Goal: Contribute content: Contribute content

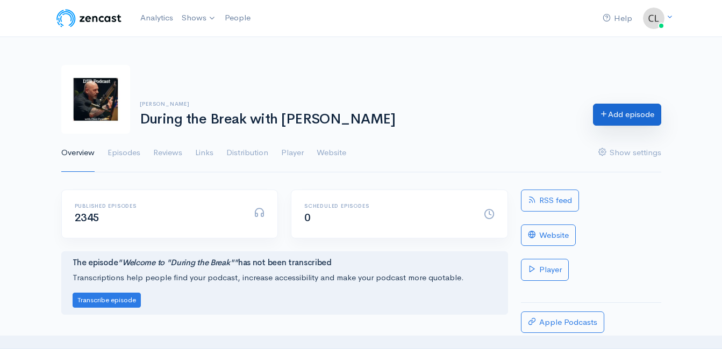
click at [603, 117] on icon at bounding box center [604, 114] width 8 height 8
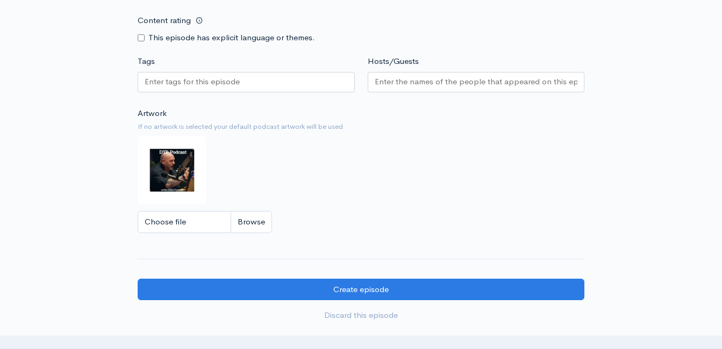
scroll to position [1120, 0]
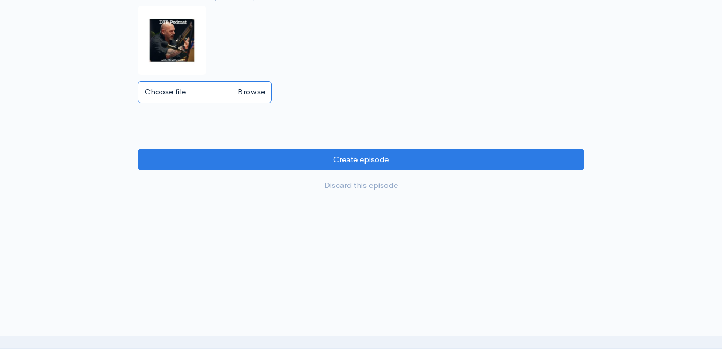
click at [266, 90] on input "Choose file" at bounding box center [205, 92] width 134 height 22
type input "C:\fakepath\450591796_1013938890741267_212763636491488363_n.jpg"
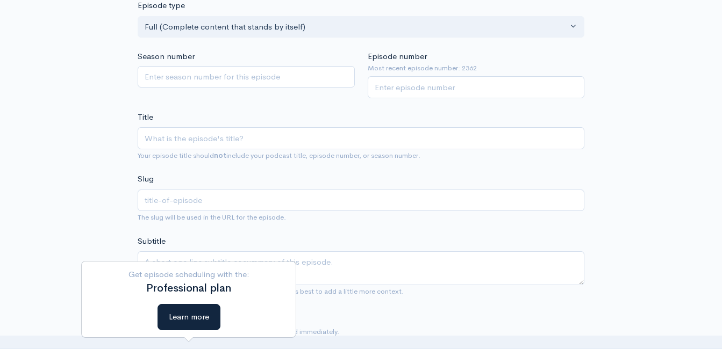
scroll to position [206, 0]
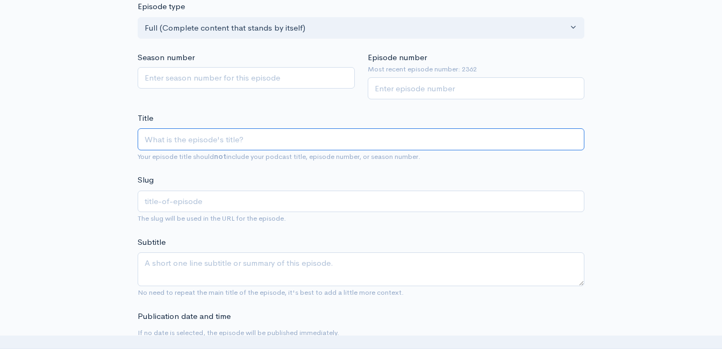
click at [198, 139] on input "Title" at bounding box center [361, 139] width 447 height 22
paste input "UpFront Wrap-Up with [PERSON_NAME]! Headlines and Opinions! [DATE] (Powered by …"
drag, startPoint x: 381, startPoint y: 139, endPoint x: 387, endPoint y: 155, distance: 16.5
click at [382, 140] on input "UpFront Wrap-Up with [PERSON_NAME]! Headlines and Opinions! [DATE] (Powered by …" at bounding box center [361, 139] width 447 height 22
type input "UpFront Wrap-Up with Jeff Styles! Headlines and Opinions! 9/2/25 (Powered by Gu…"
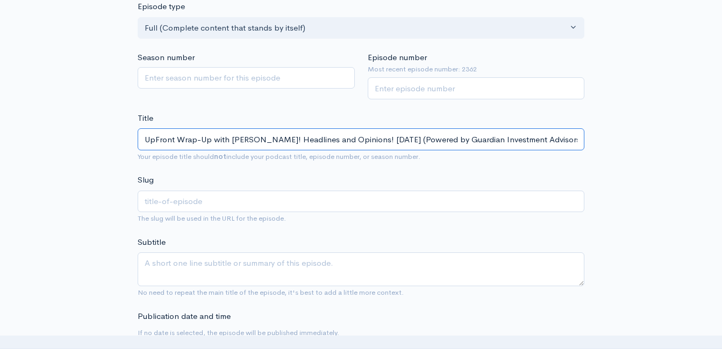
type input "upfront-wrap-up-with-jeff-styles-headlines-and-opinions-9225-powered-by-guardia…"
type input "UpFront Wrap-Up with Jeff Styles! Headlines and Opinions! 9//25 (Powered by Gua…"
type input "upfront-wrap-up-with-jeff-styles-headlines-and-opinions-925-powered-by-guardian…"
type input "UpFront Wrap-Up with Jeff Styles! Headlines and Opinions! /25 (Powered by Guard…"
type input "upfront-wrap-up-with-jeff-styles-headlines-and-opinions-25-powered-by-guardian-…"
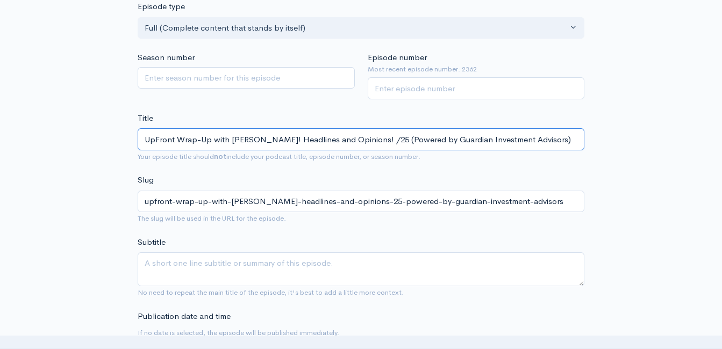
type input "UpFront Wrap-Up with Jeff Styles! Headlines and Opinions! 1/25 (Powered by Guar…"
type input "upfront-wrap-up-with-jeff-styles-headlines-and-opinions-125-powered-by-guardian…"
type input "UpFront Wrap-Up with Jeff Styles! Headlines and Opinions! 10/25 (Powered by Gua…"
type input "upfront-wrap-up-with-jeff-styles-headlines-and-opinions-1025-powered-by-guardia…"
type input "UpFront Wrap-Up with Jeff Styles! Headlines and Opinions! 10/6/25 (Powered by G…"
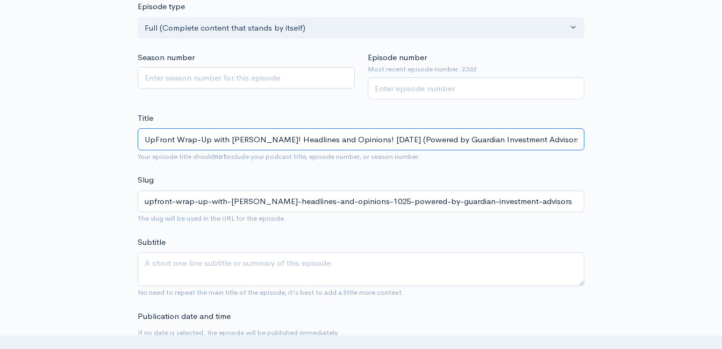
type input "upfront-wrap-up-with-jeff-styles-headlines-and-opinions-10625-powered-by-guardi…"
click at [268, 141] on input "UpFront Wrap-Up with Jeff Styles! Headlines and Opinions! 10/6/25 (Powered by G…" at bounding box center [361, 139] width 447 height 22
type input "UpFront Wrap-Up with Jeff Styles a! Headlines and Opinions! 10/6/25 (Powered by…"
type input "upfront-wrap-up-with-jeff-styles-a-headlines-and-opinions-10625-powered-by-guar…"
type input "UpFront Wrap-Up with Jeff Styles and! Headlines and Opinions! 10/6/25 (Powered …"
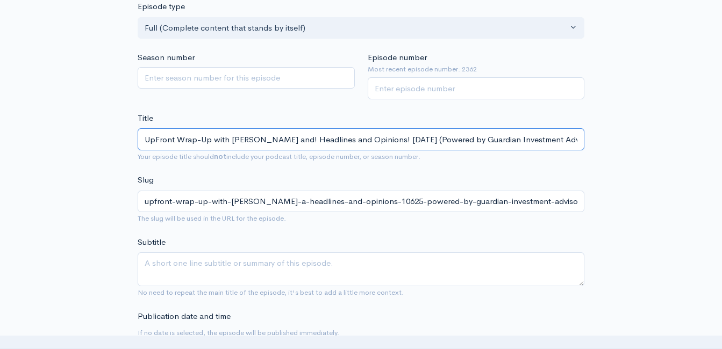
type input "upfront-wrap-up-with-jeff-styles-and-headlines-and-opinions-10625-powered-by-gu…"
type input "UpFront Wrap-Up with Jeff Styles and C! Headlines and Opinions! 10/6/25 (Powere…"
type input "upfront-wrap-up-with-jeff-styles-and-c-headlines-and-opinions-10625-powered-by-…"
type input "UpFront Wrap-Up with Jeff Styles and Clin! Headlines and Opinions! 10/6/25 (Pow…"
type input "upfront-wrap-up-with-jeff-styles-and-clin-headlines-and-opinions-10625-powered-…"
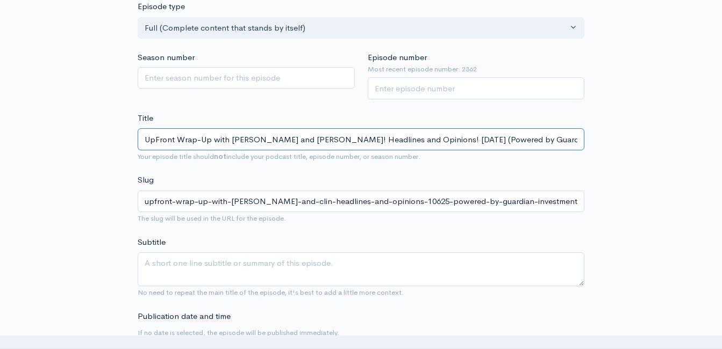
type input "UpFront Wrap-Up with [PERSON_NAME] and [PERSON_NAME]! Headlines and Opinions! […"
type input "upfront-wrap-up-with-[PERSON_NAME]-and-[PERSON_NAME]-headlines-and-opinions-106…"
click at [305, 138] on input "UpFront Wrap-Up with [PERSON_NAME] and [PERSON_NAME]! Headlines and Opinions! […" at bounding box center [361, 139] width 447 height 22
click at [306, 138] on input "UpFront Wrap-Up with Jeff Styles and Clint! Headlines and Opinions! 10/6/25 (Po…" at bounding box center [361, 139] width 447 height 22
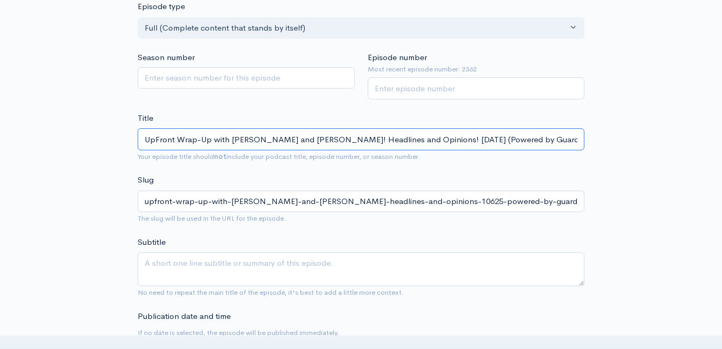
click at [306, 138] on input "UpFront Wrap-Up with Jeff Styles and Clint! Headlines and Opinions! 10/6/25 (Po…" at bounding box center [361, 139] width 447 height 22
type input "UpFront Wrap-Up with Jeff Styles and Clint! Headlines and Opinions! 10/6/25 (Po…"
click at [403, 94] on input "Episode number" at bounding box center [476, 88] width 217 height 22
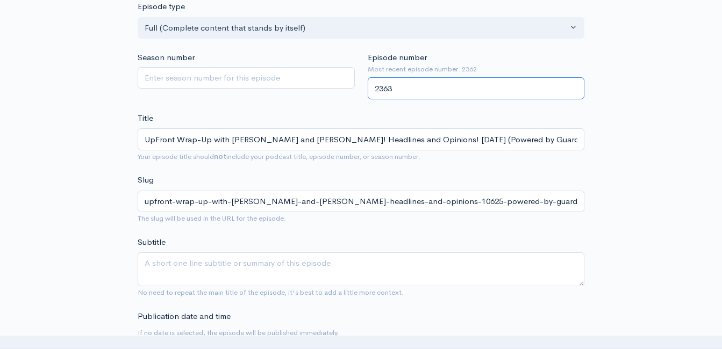
type input "2363"
click at [331, 117] on div "Title UpFront Wrap-Up with Jeff Styles and Clint! Headlines and Opinions! 10/6/…" at bounding box center [361, 137] width 447 height 51
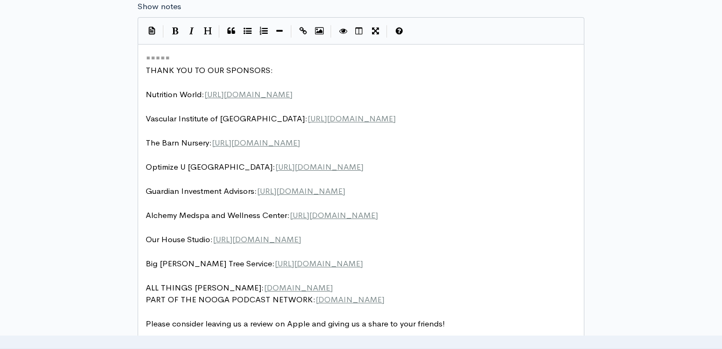
scroll to position [4, 0]
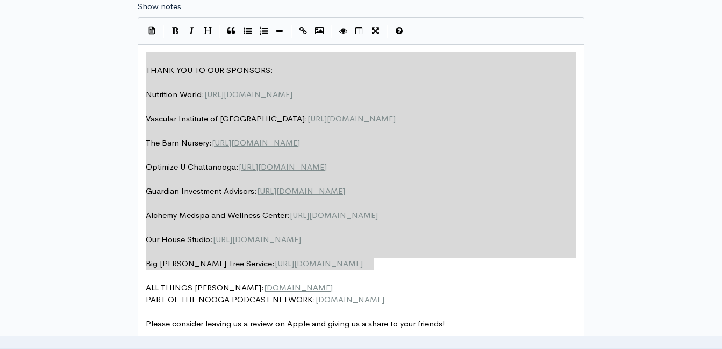
drag, startPoint x: 267, startPoint y: 209, endPoint x: 105, endPoint y: 55, distance: 223.6
type textarea "​===== THANK YOU TO OUR SPONSORS: Nutrition World: https://nutritionw.com/ Vasc…"
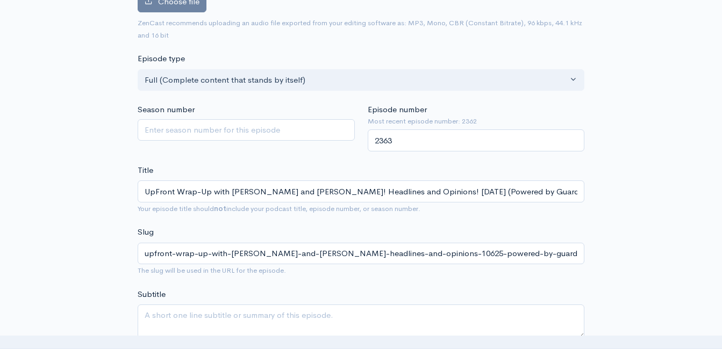
scroll to position [152, 0]
click at [221, 194] on input "UpFront Wrap-Up with Jeff Styles and Clint! Headlines and Opinions! 10/6/25 (Po…" at bounding box center [361, 193] width 447 height 22
click at [223, 194] on input "UpFront Wrap-Up with Jeff Styles and Clint! Headlines and Opinions! 10/6/25 (Po…" at bounding box center [361, 193] width 447 height 22
click at [223, 191] on input "UpFront Wrap-Up with Jeff Styles and Clint! Headlines and Opinions! 10/6/25 (Po…" at bounding box center [361, 193] width 447 height 22
click at [222, 190] on input "UpFront Wrap-Up with Jeff Styles and Clint! Headlines and Opinions! 10/6/25 (Po…" at bounding box center [361, 193] width 447 height 22
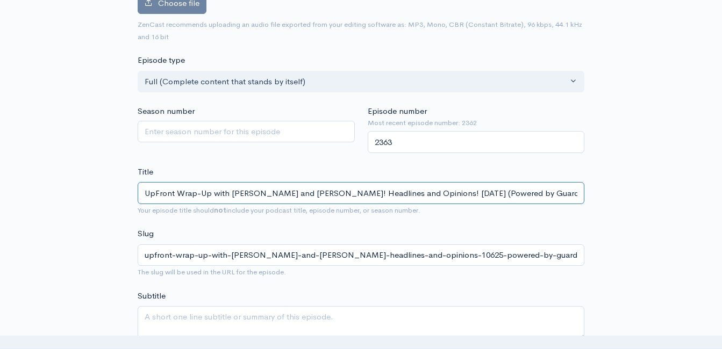
click at [222, 190] on input "UpFront Wrap-Up with Jeff Styles and Clint! Headlines and Opinions! 10/6/25 (Po…" at bounding box center [361, 193] width 447 height 22
paste input "UpFront Wrap-Up with Jeff Styles and Clint! Headlines and Opinions! 10/6/25 (Po…"
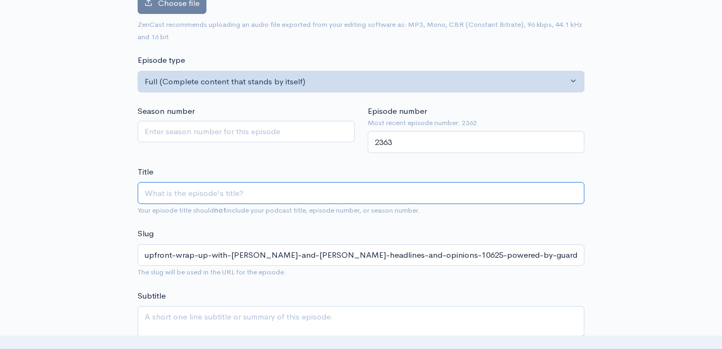
type input "UpFront Wrap-Up with Jeff Styles and Clint! Headlines and Opinions! 10/6/25 (Po…"
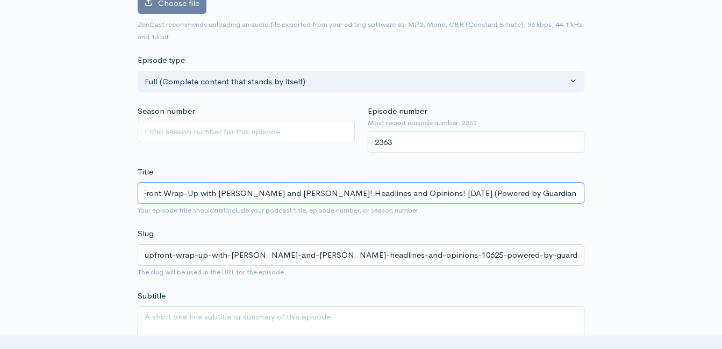
click at [171, 194] on input "UpFront Wrap-Up with Jeff Styles and Clint! Headlines and Opinions! 10/6/25 (Po…" at bounding box center [361, 193] width 447 height 22
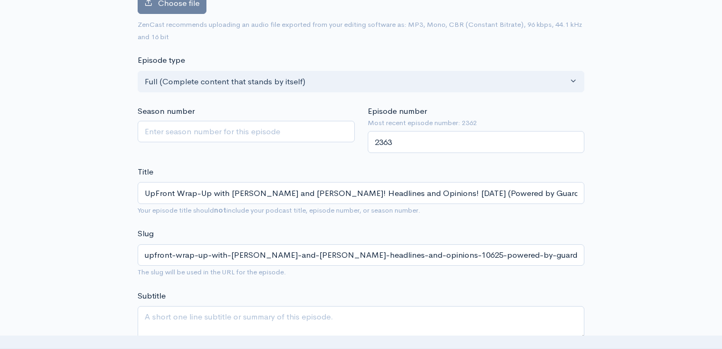
drag, startPoint x: 94, startPoint y: 151, endPoint x: 104, endPoint y: 152, distance: 10.2
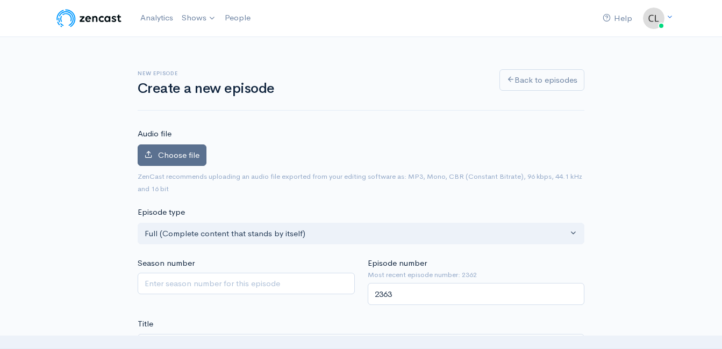
click at [177, 159] on span "Choose file" at bounding box center [178, 155] width 41 height 10
click at [0, 0] on input "Choose file" at bounding box center [0, 0] width 0 height 0
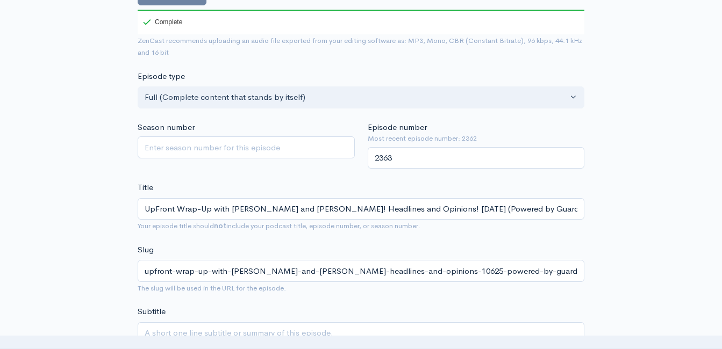
scroll to position [215, 0]
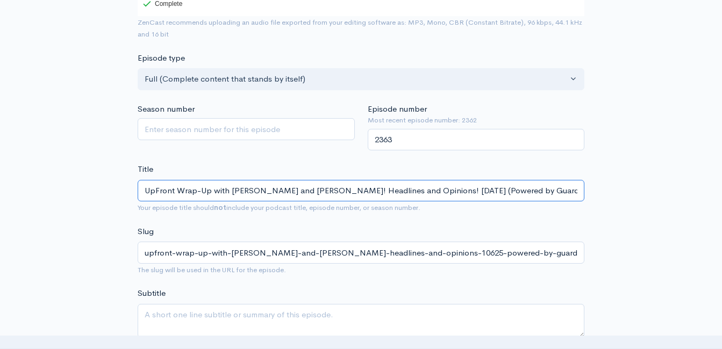
click at [365, 195] on input "UpFront Wrap-Up with Jeff Styles and Clint! Headlines and Opinions! 10/6/25 (Po…" at bounding box center [361, 191] width 447 height 22
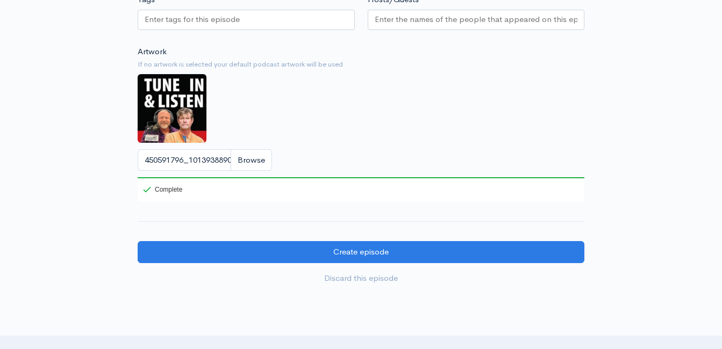
scroll to position [1022, 0]
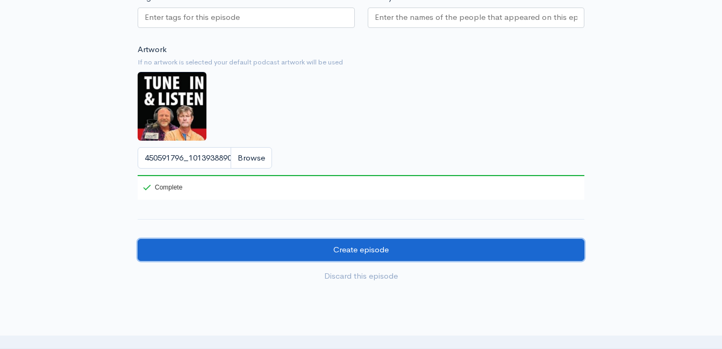
click at [298, 253] on input "Create episode" at bounding box center [361, 250] width 447 height 22
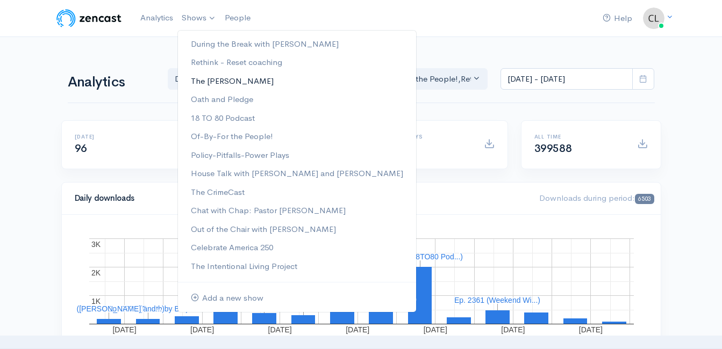
click at [206, 80] on link "The [PERSON_NAME]" at bounding box center [297, 81] width 238 height 19
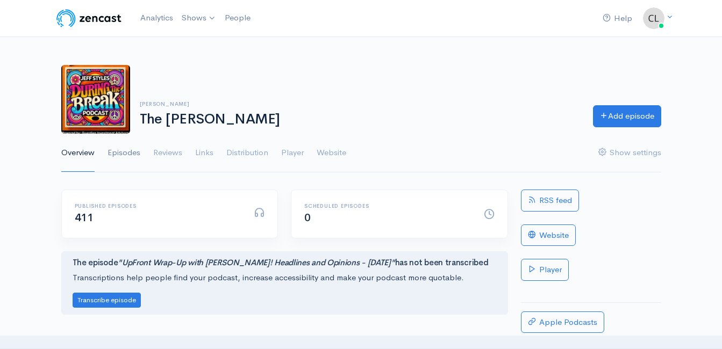
click at [127, 150] on link "Episodes" at bounding box center [124, 153] width 33 height 39
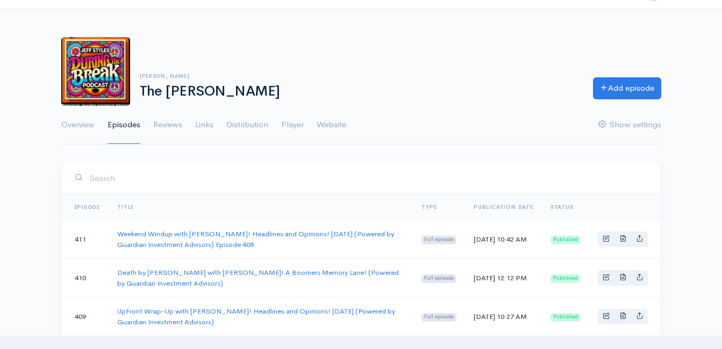
scroll to position [54, 0]
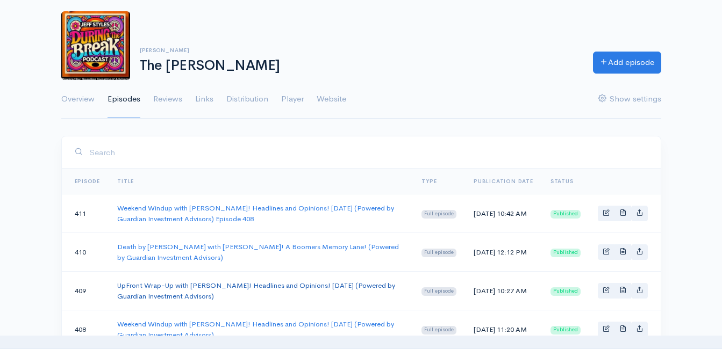
click at [177, 282] on link "UpFront Wrap-Up with Jeff Styles! Headlines and Opinions! 9/29/25 (Powered by G…" at bounding box center [256, 291] width 278 height 20
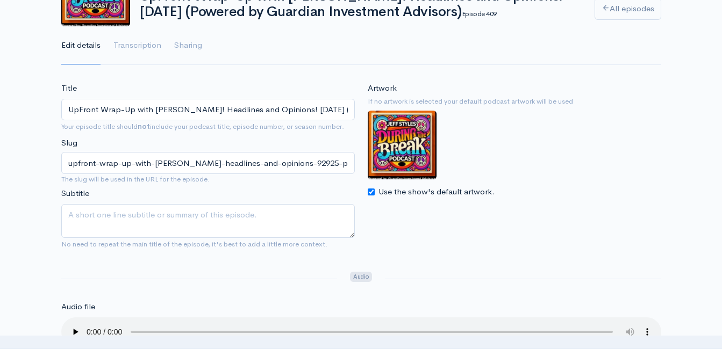
click at [245, 110] on input "UpFront Wrap-Up with Jeff Styles! Headlines and Opinions! 9/29/25 (Powered by G…" at bounding box center [208, 110] width 294 height 22
click at [245, 109] on input "UpFront Wrap-Up with Jeff Styles! Headlines and Opinions! 9/29/25 (Powered by G…" at bounding box center [208, 110] width 294 height 22
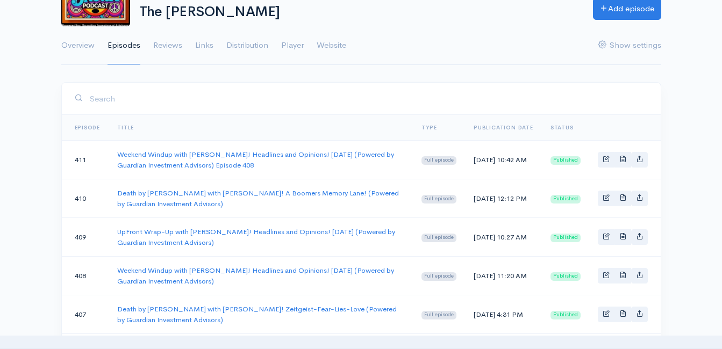
scroll to position [54, 0]
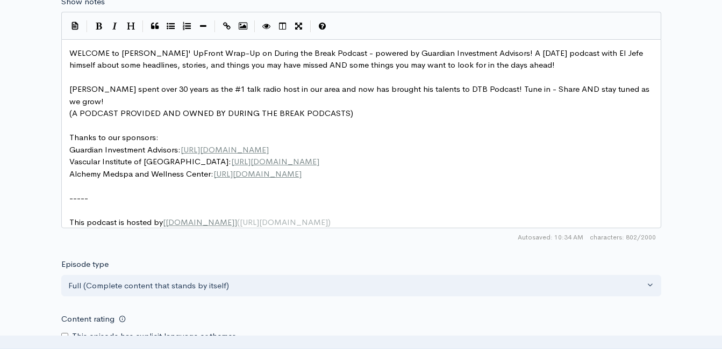
scroll to position [4, 0]
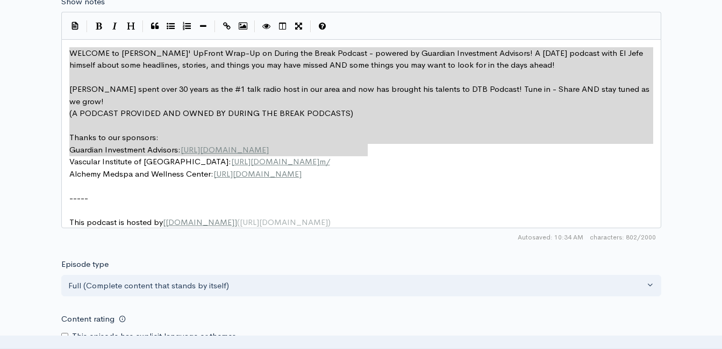
drag, startPoint x: 165, startPoint y: 131, endPoint x: 16, endPoint y: 51, distance: 169.4
type textarea "WELCOME to Jeff Styles' UpFront Wrap-Up on During the Break Podcast - powered b…"
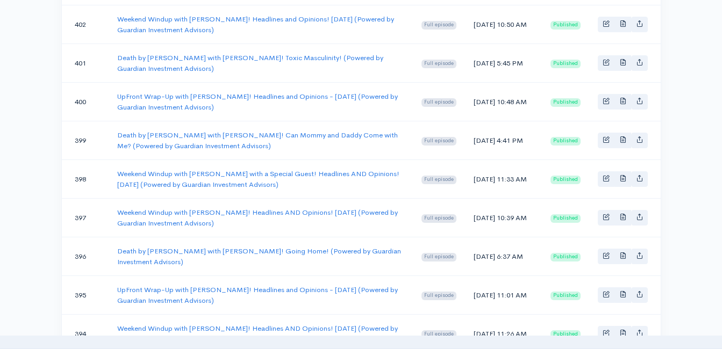
scroll to position [54, 0]
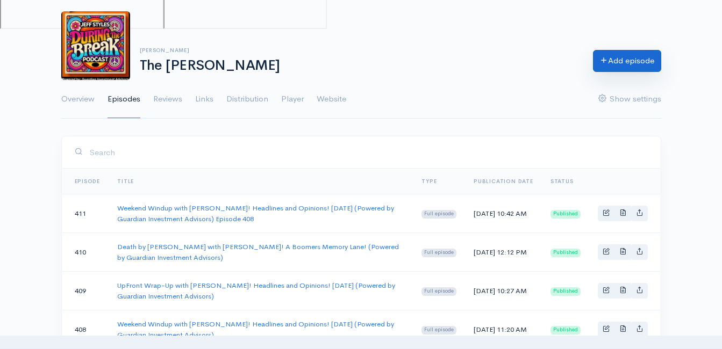
click at [599, 68] on link "Add episode" at bounding box center [627, 61] width 68 height 22
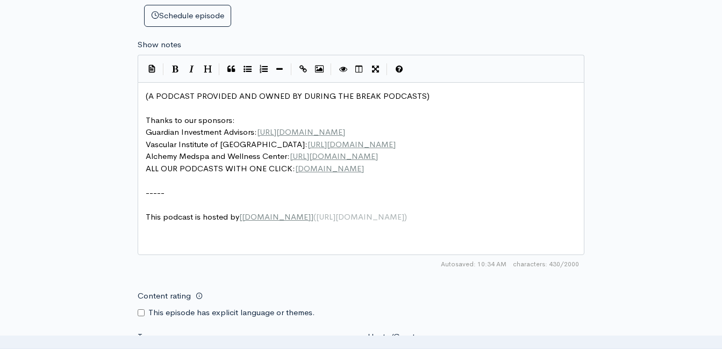
scroll to position [4, 0]
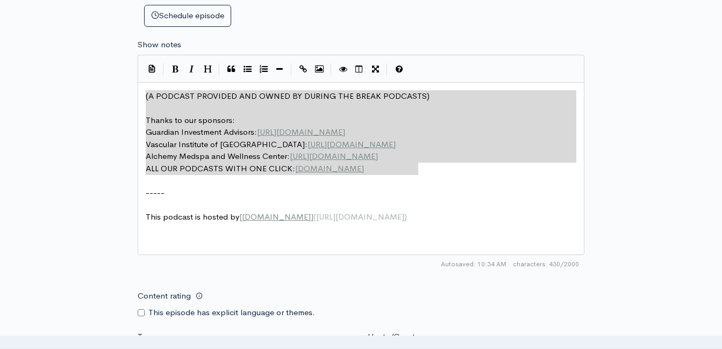
drag, startPoint x: 211, startPoint y: 122, endPoint x: 93, endPoint y: 66, distance: 130.1
type textarea "​(A PODCAST PROVIDED AND OWNED BY DURING THE BREAK PODCASTS) Thanks to our spon…"
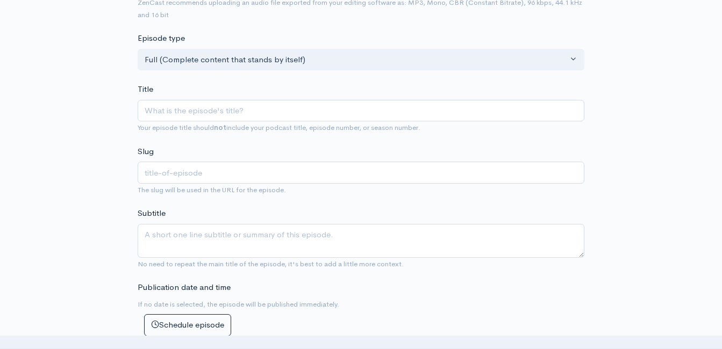
scroll to position [161, 0]
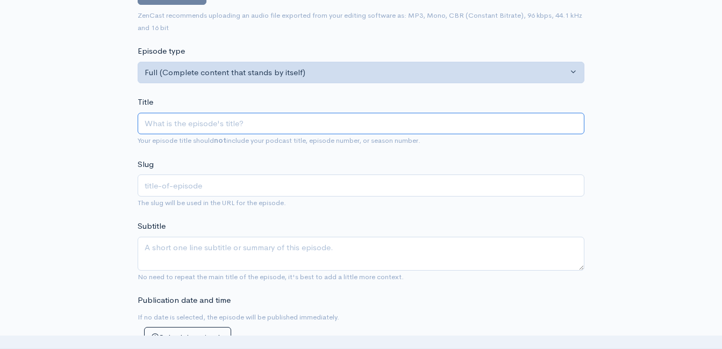
drag, startPoint x: 218, startPoint y: 124, endPoint x: 217, endPoint y: 67, distance: 57.0
click at [218, 123] on input "Title" at bounding box center [361, 124] width 447 height 22
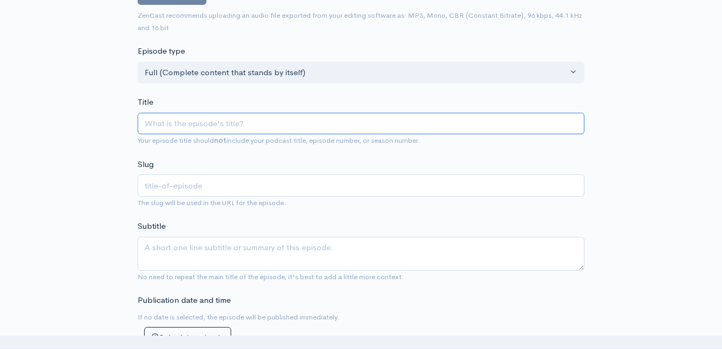
paste input "UpFront Wrap-Up with Jeff Styles and Clint! Headlines and Opinions! 10/6/25 (Po…"
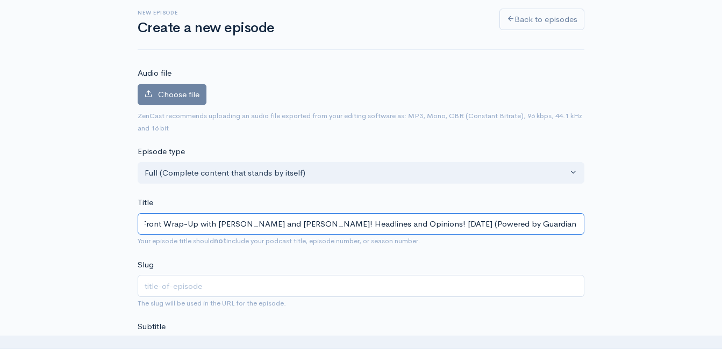
scroll to position [54, 0]
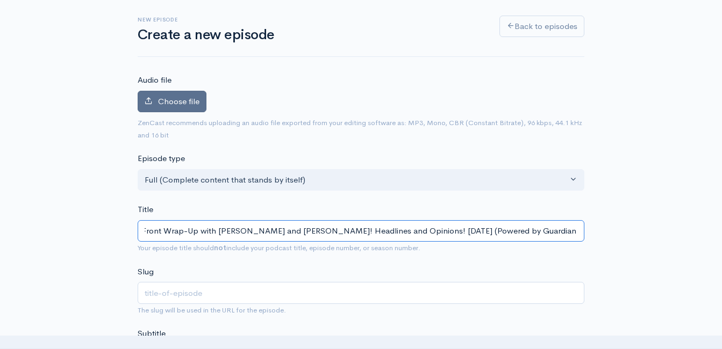
type input "UpFront Wrap-Up with Jeff Styles and Clint! Headlines and Opinions! 10/6/25 (Po…"
type input "upfront-wrap-up-with-jeff-styles-and-clint-headlines-and-opinions-10625-powered…"
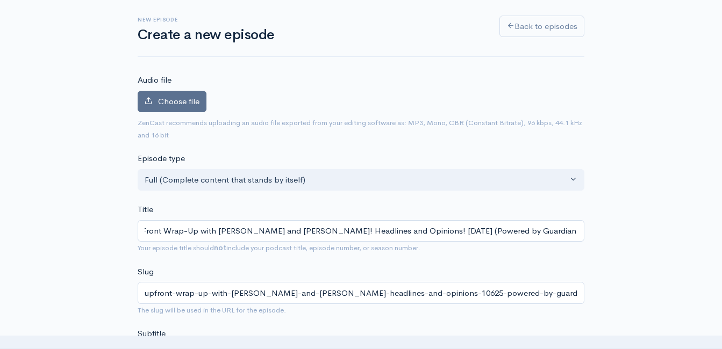
click at [174, 102] on span "Choose file" at bounding box center [178, 101] width 41 height 10
click at [0, 0] on input "Choose file" at bounding box center [0, 0] width 0 height 0
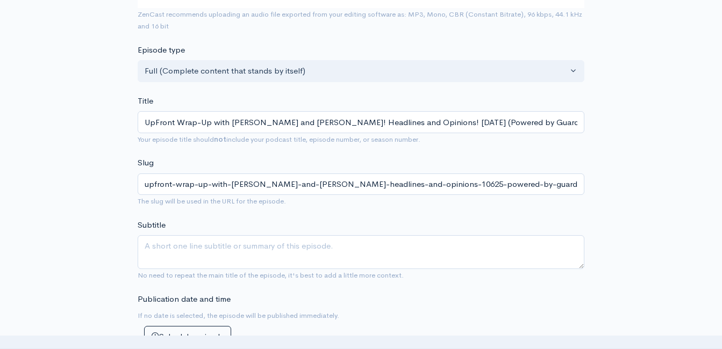
scroll to position [269, 0]
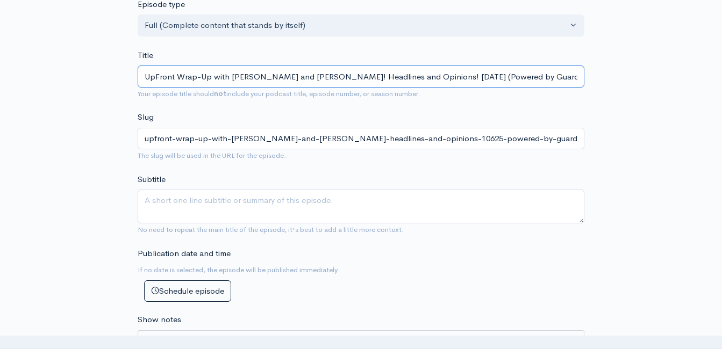
click at [347, 80] on input "UpFront Wrap-Up with Jeff Styles and Clint! Headlines and Opinions! 10/6/25 (Po…" at bounding box center [361, 77] width 447 height 22
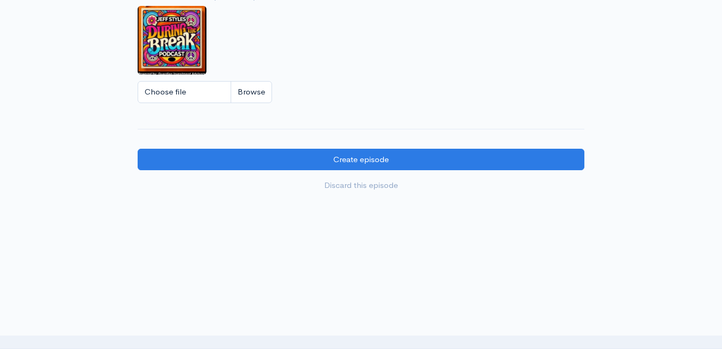
scroll to position [975, 0]
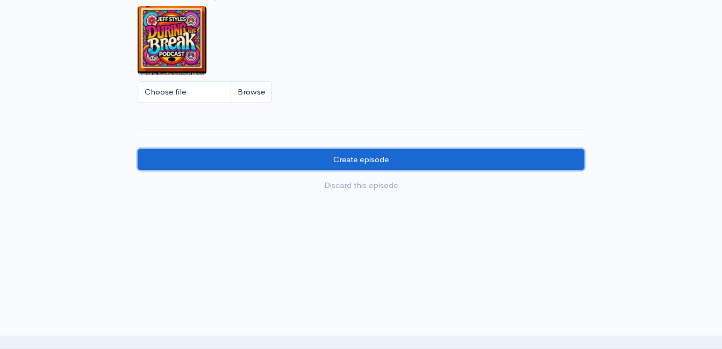
click at [308, 163] on input "Create episode" at bounding box center [361, 160] width 447 height 22
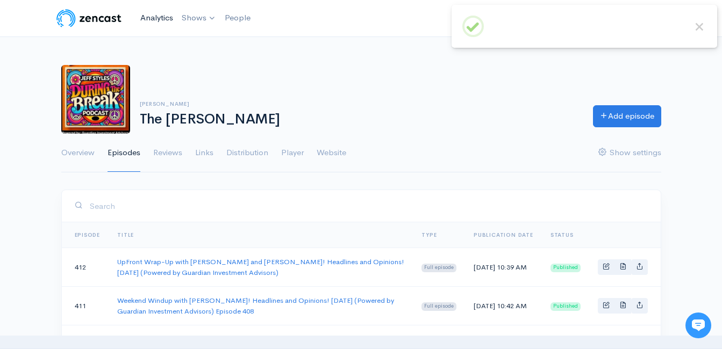
click at [156, 16] on link "Analytics" at bounding box center [156, 17] width 41 height 23
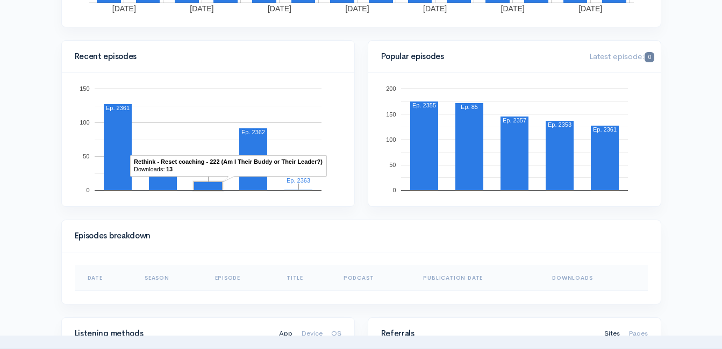
scroll to position [323, 0]
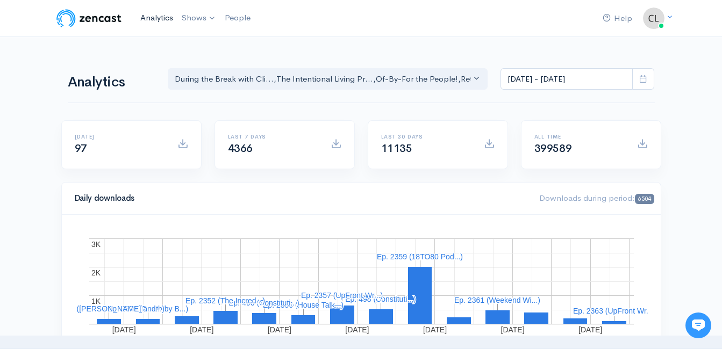
click at [162, 15] on link "Analytics" at bounding box center [156, 17] width 41 height 23
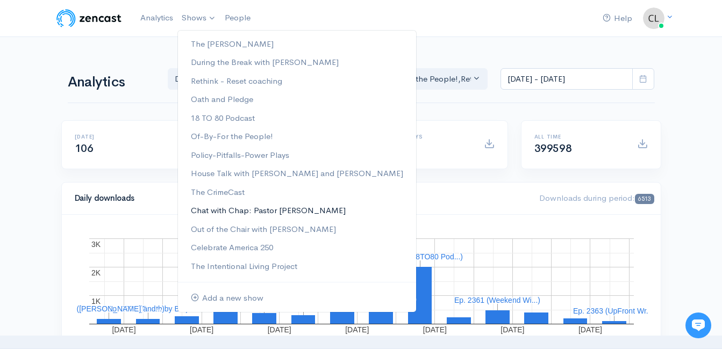
click at [211, 210] on link "Chat with Chap: Pastor [PERSON_NAME]" at bounding box center [297, 211] width 238 height 19
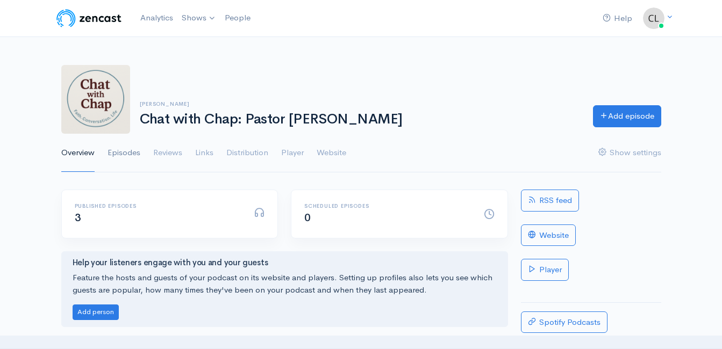
click at [123, 155] on link "Episodes" at bounding box center [124, 153] width 33 height 39
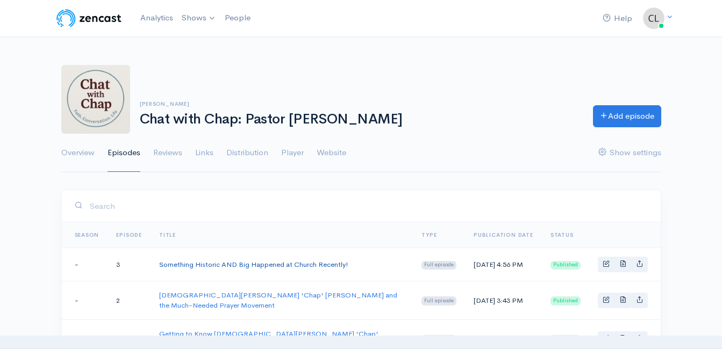
click at [172, 264] on link "Something Historic AND Big Happened at Church Recently!" at bounding box center [253, 264] width 189 height 9
click at [252, 297] on link "[DEMOGRAPHIC_DATA][PERSON_NAME] 'Chap' [PERSON_NAME] and the Much-Needed Prayer…" at bounding box center [278, 301] width 238 height 20
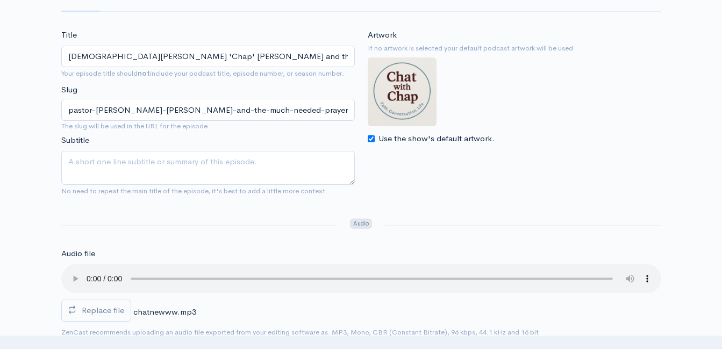
scroll to position [161, 0]
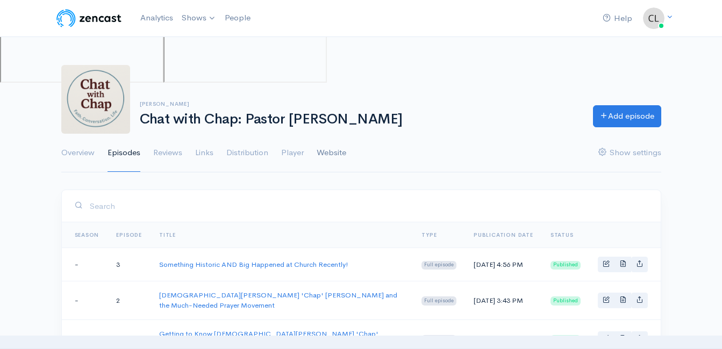
click at [322, 154] on link "Website" at bounding box center [332, 153] width 30 height 39
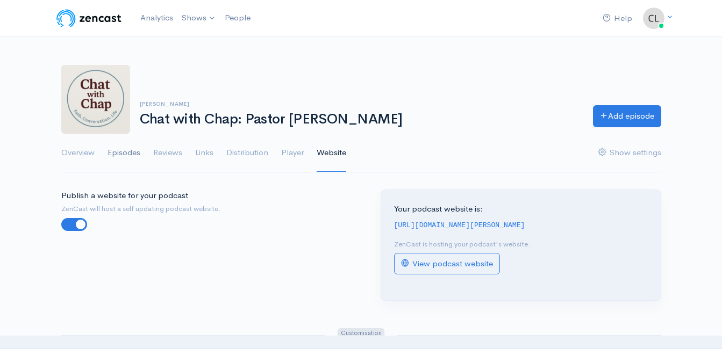
click at [116, 154] on link "Episodes" at bounding box center [124, 153] width 33 height 39
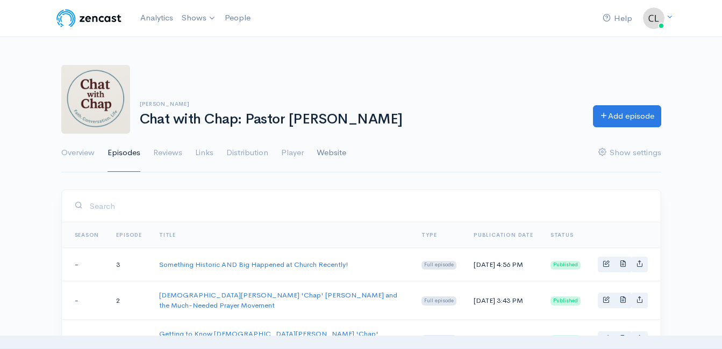
click at [330, 152] on link "Website" at bounding box center [332, 153] width 30 height 39
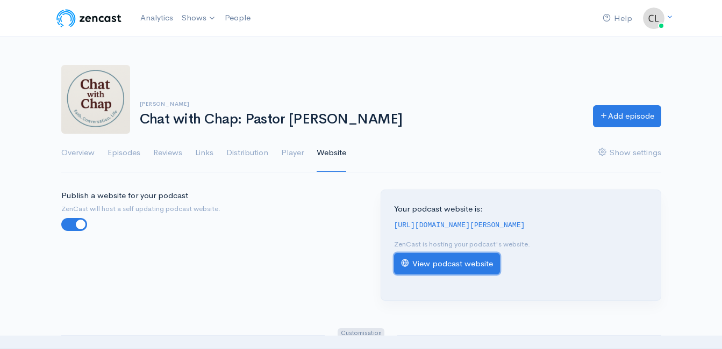
click at [421, 267] on link "View podcast website" at bounding box center [447, 264] width 106 height 22
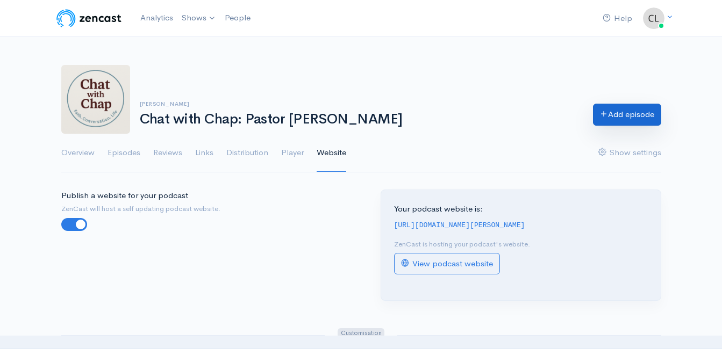
click at [614, 123] on link "Add episode" at bounding box center [627, 115] width 68 height 22
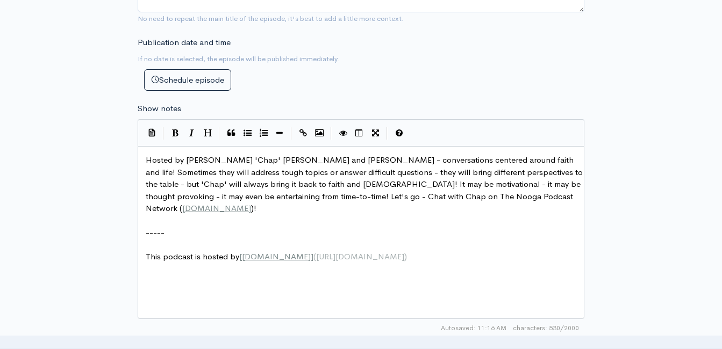
scroll to position [484, 0]
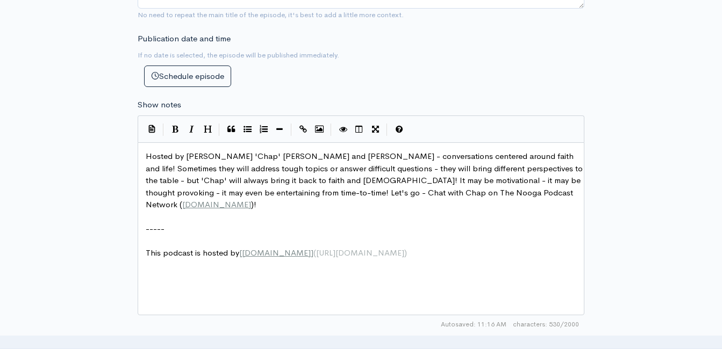
click at [146, 159] on div "xxxxxxxxxx Hosted by Roger 'Chap' Woods and Clint Powell - conversations center…" at bounding box center [361, 228] width 447 height 173
click at [146, 159] on span "Hosted by Roger 'Chap' Woods and Clint Powell - conversations centered around f…" at bounding box center [365, 180] width 439 height 59
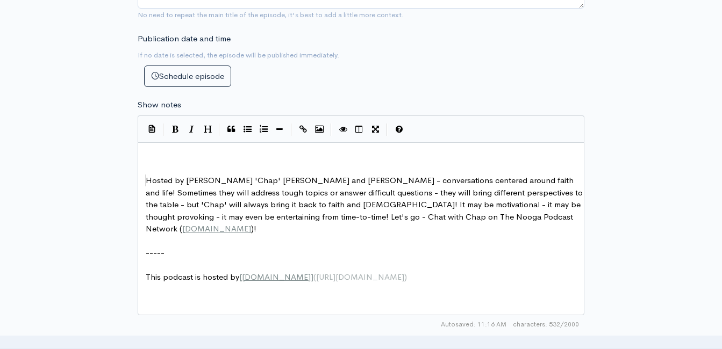
click at [166, 152] on pre "​" at bounding box center [365, 157] width 443 height 12
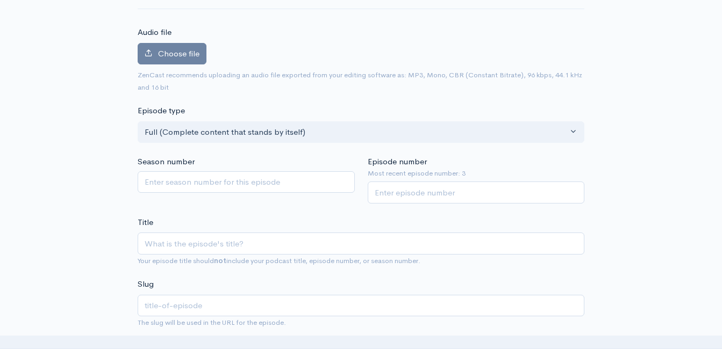
scroll to position [0, 0]
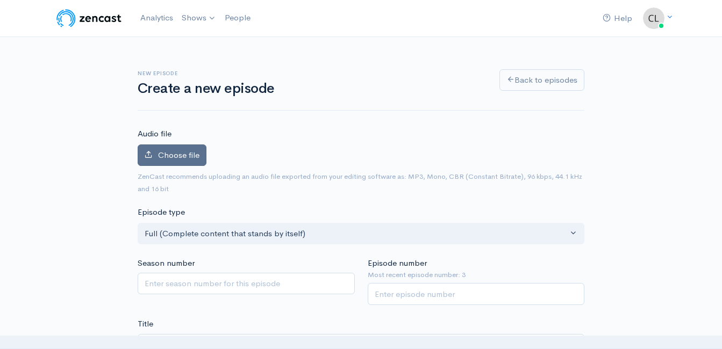
click at [189, 147] on label "Choose file" at bounding box center [172, 156] width 69 height 22
click at [0, 0] on input "Choose file" at bounding box center [0, 0] width 0 height 0
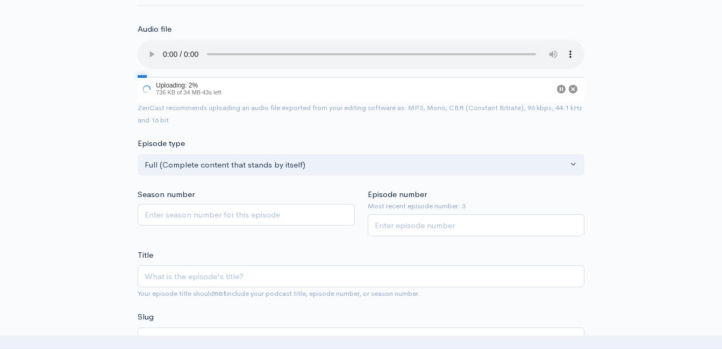
scroll to position [108, 0]
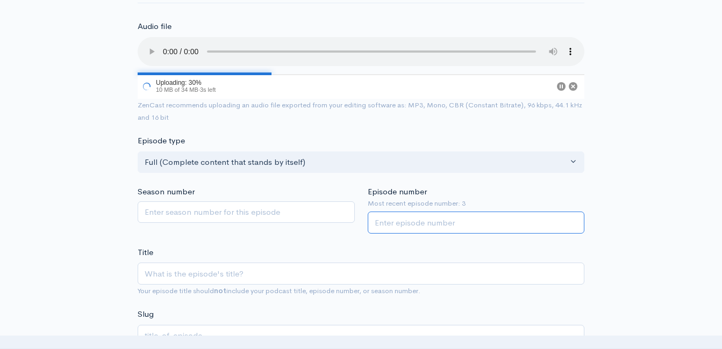
click at [412, 228] on input "Episode number" at bounding box center [476, 223] width 217 height 22
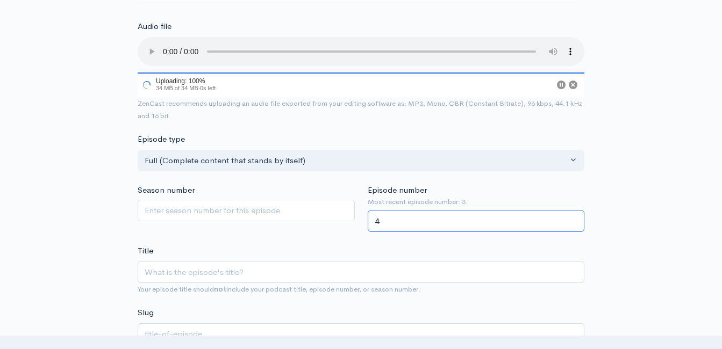
type input "4"
drag, startPoint x: 93, startPoint y: 146, endPoint x: 127, endPoint y: 119, distance: 42.9
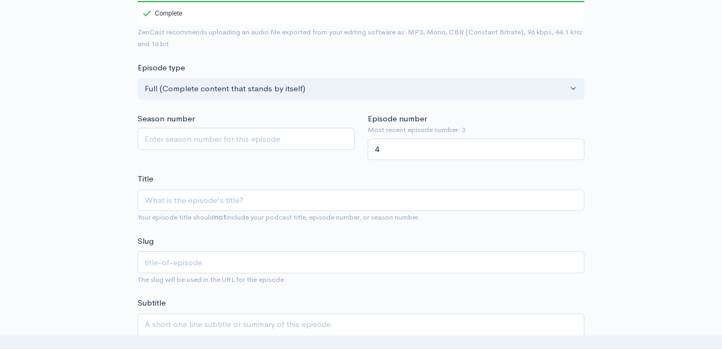
scroll to position [215, 0]
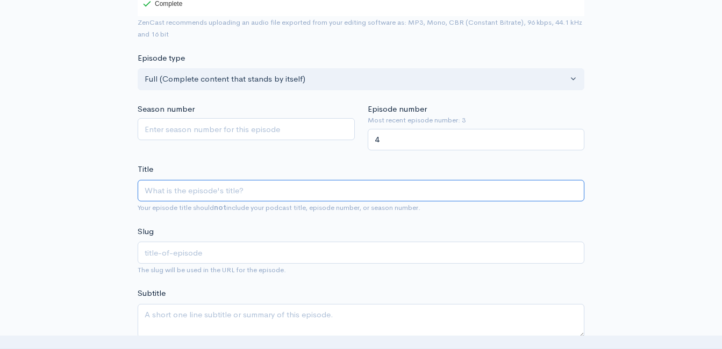
click at [290, 191] on input "Title" at bounding box center [361, 191] width 447 height 22
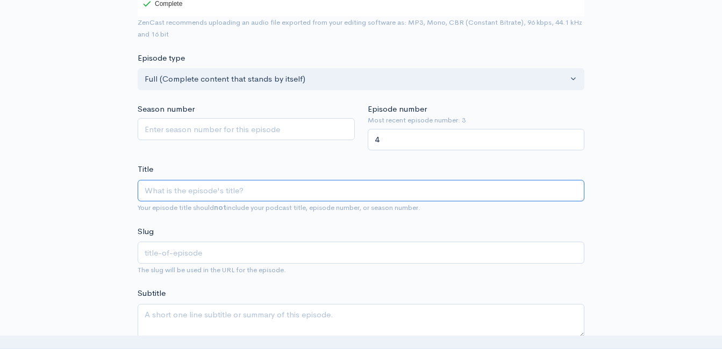
click at [198, 194] on input "Title" at bounding box center [361, 191] width 447 height 22
type input "G"
type input "g"
type input "Ge"
type input "ge"
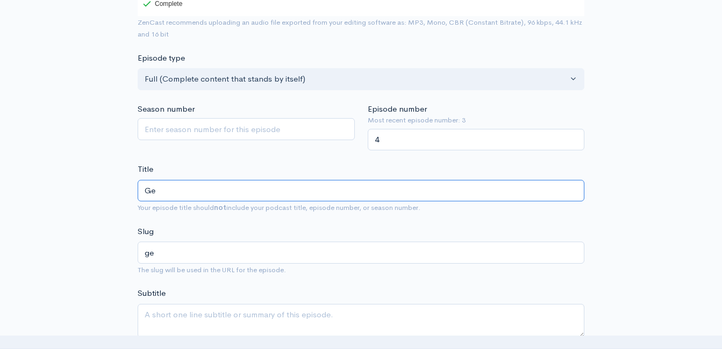
type input "Get"
type input "get"
type input "Gett"
type input "gett"
type input "Getting"
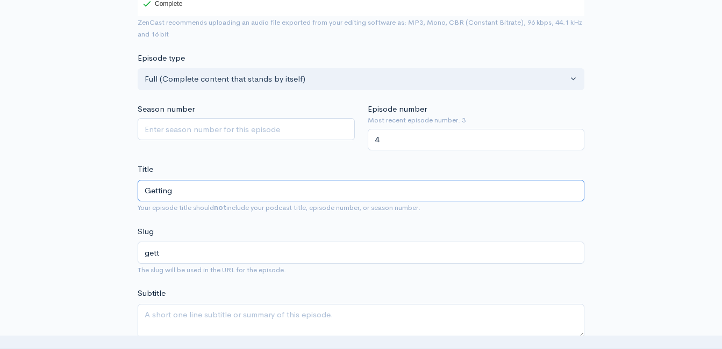
type input "getting"
type input "Getting B"
type input "getting-b"
type input "Getting Bac"
type input "getting-bac"
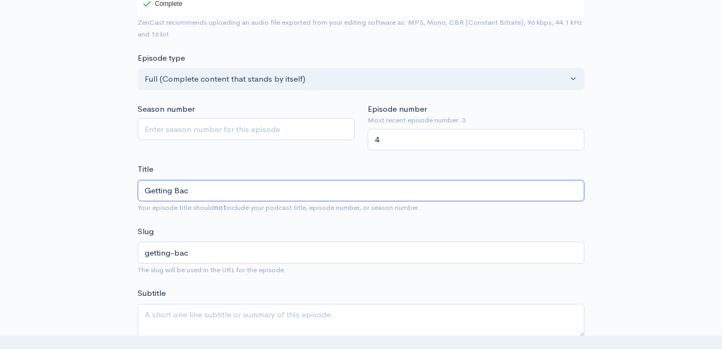
type input "Getting Back"
type input "getting-back"
type input "Getting Back t"
type input "getting-back-t"
type input "Getting Back to"
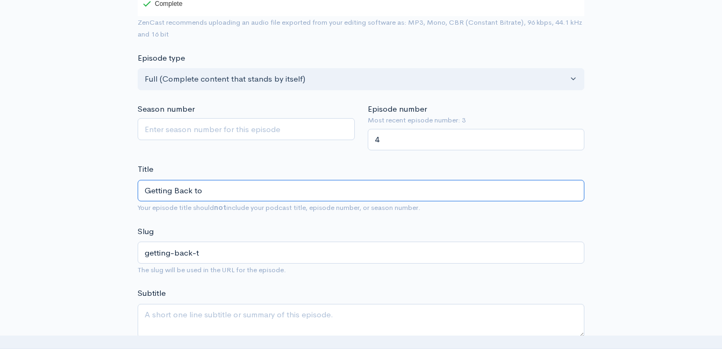
type input "getting-back-to"
type input "Getting Back to t"
type input "getting-back-to-t"
type input "Getting Back to the"
type input "getting-back-to-th"
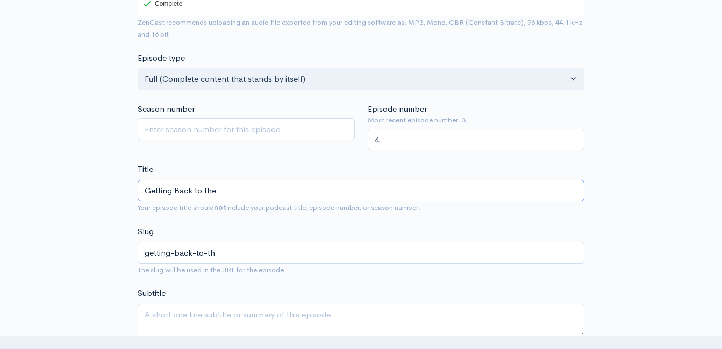
type input "Getting Back to the"
type input "getting-back-to-the"
type input "Getting Back to the B"
type input "getting-back-to-the-b"
type input "Getting Back to the Bas"
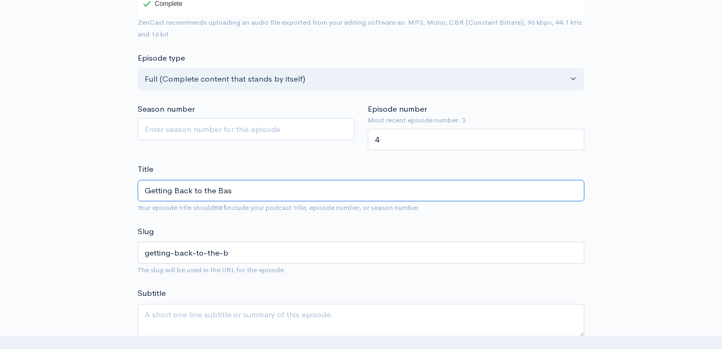
type input "getting-back-to-the-bas"
type input "Getting Back to the Basic"
type input "getting-back-to-the-basic"
type input "Getting Back to the Basics"
type input "getting-back-to-the-basics"
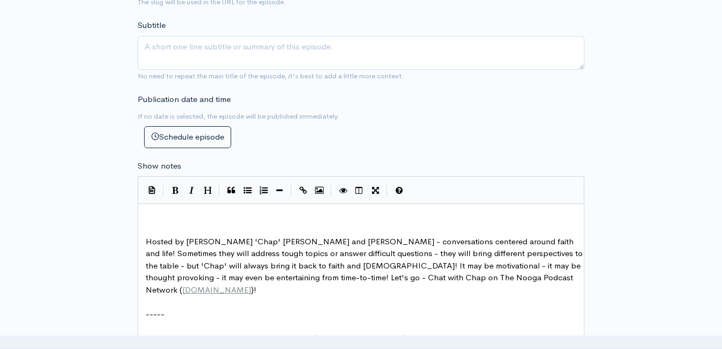
scroll to position [484, 0]
type input "Getting Back to the Basics!"
click at [161, 215] on pre "​" at bounding box center [365, 217] width 443 height 12
type textarea "Getting back to the basics!!"
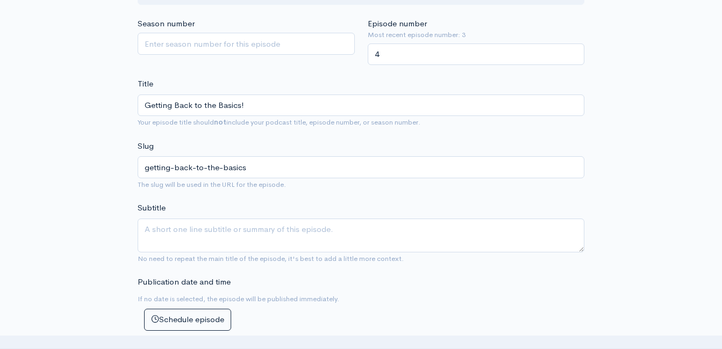
scroll to position [269, 0]
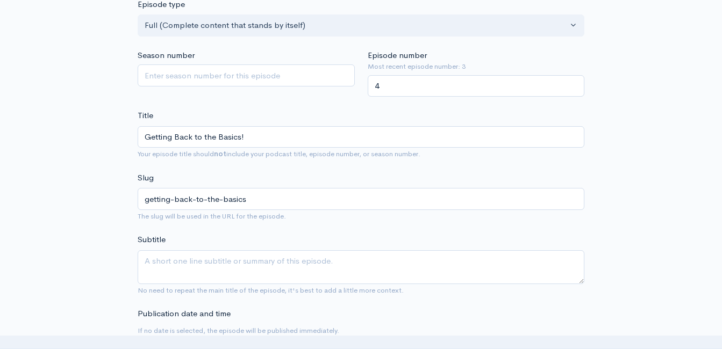
type textarea "and it starts with prayer!"
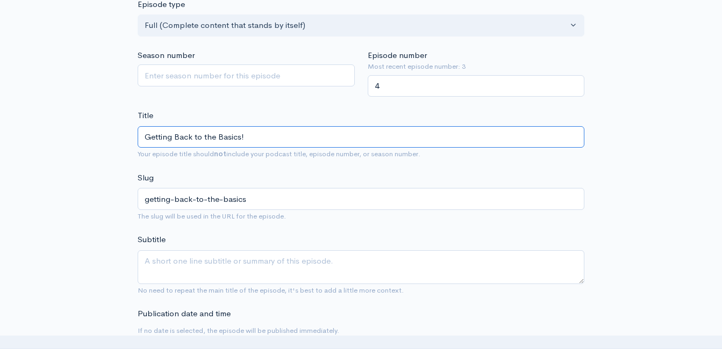
drag, startPoint x: 260, startPoint y: 140, endPoint x: 267, endPoint y: 147, distance: 10.3
click at [261, 140] on input "Getting Back to the Basics!" at bounding box center [361, 137] width 447 height 22
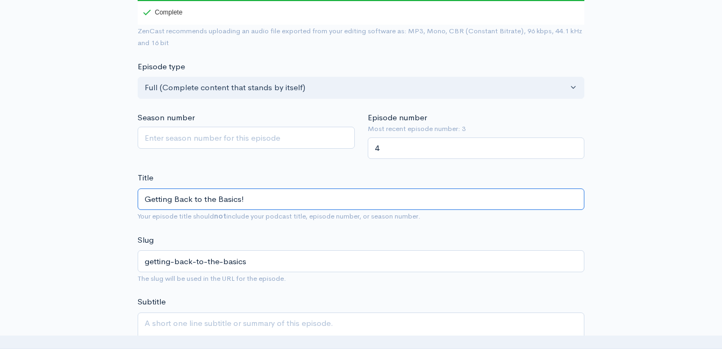
scroll to position [108, 0]
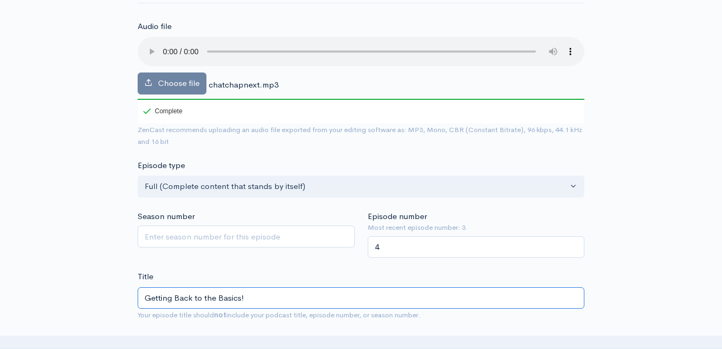
type input "Getting Back to the Basics!"
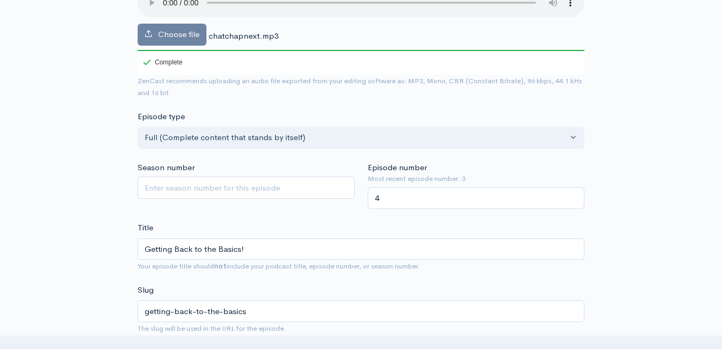
scroll to position [215, 0]
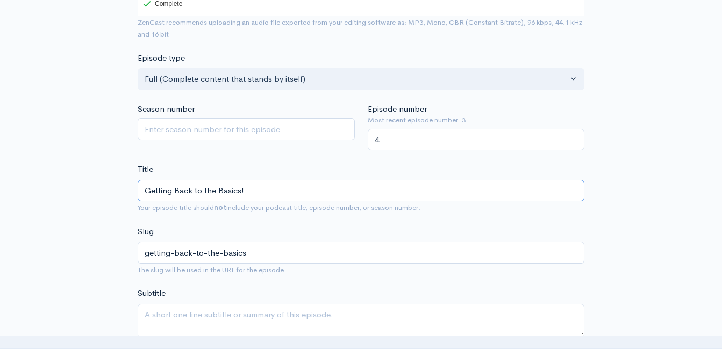
click at [263, 193] on input "Getting Back to the Basics!" at bounding box center [361, 191] width 447 height 22
type input "Getting Back to the Basics! P"
type input "getting-back-to-the-basics-p"
type input "Getting Back to the Basics! PR"
type input "getting-back-to-the-basics-pr"
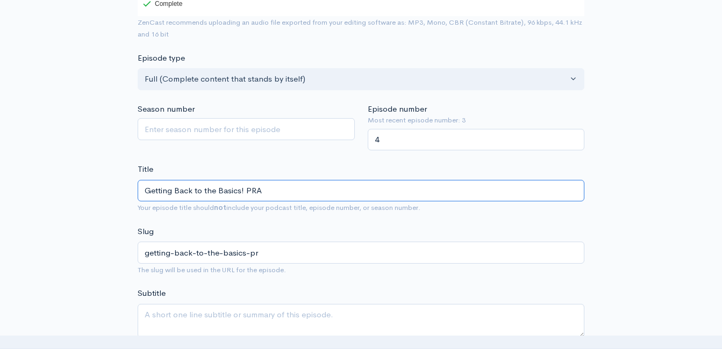
type input "Getting Back to the Basics! PRAY"
type input "getting-back-to-the-basics-pray"
type input "Getting Back to the Basics! PRAYE"
type input "getting-back-to-the-basics-praye"
type input "Getting Back to the Basics! PRAYER"
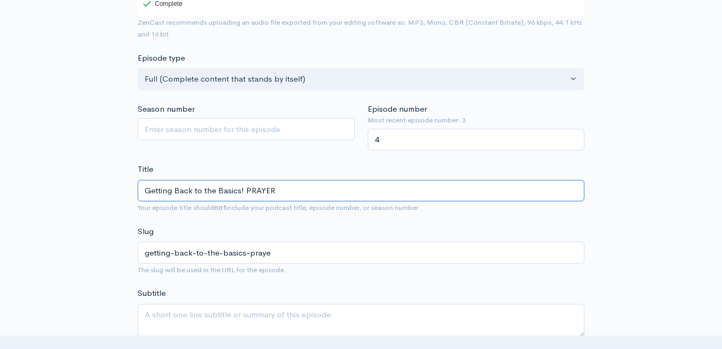
type input "getting-back-to-the-basics-prayer"
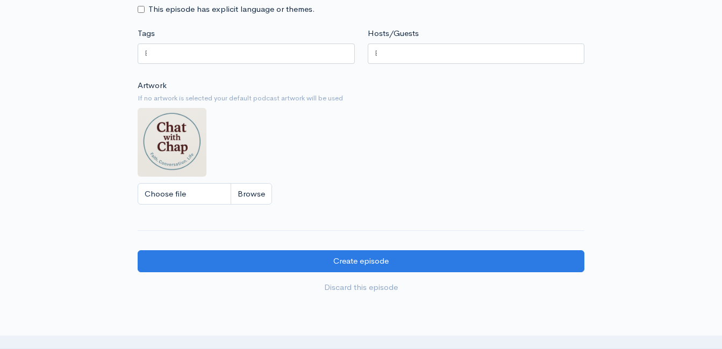
scroll to position [914, 0]
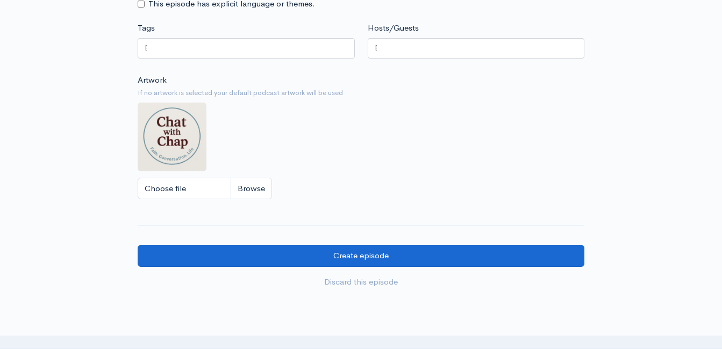
type input "Getting Back to the Basics! PRAYER!!"
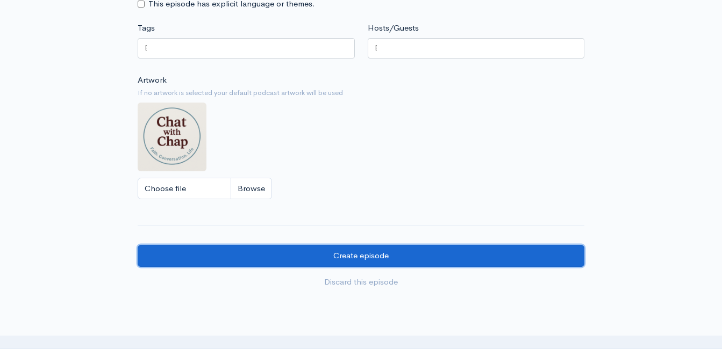
click at [348, 259] on input "Create episode" at bounding box center [361, 256] width 447 height 22
